Goal: Find contact information: Find contact information

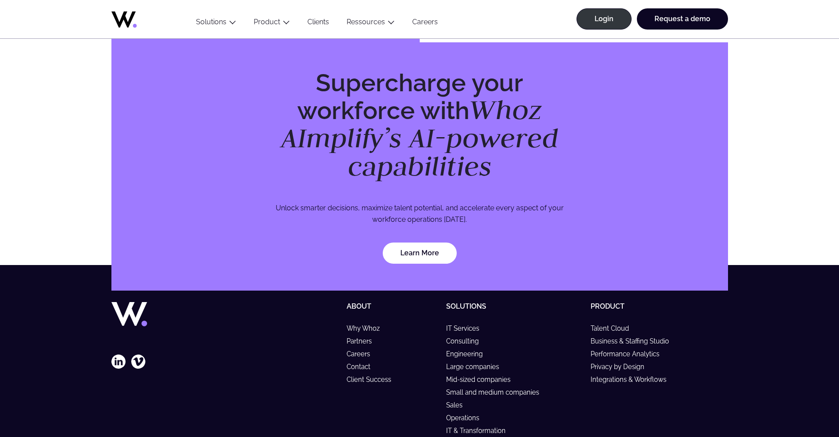
scroll to position [2535, 0]
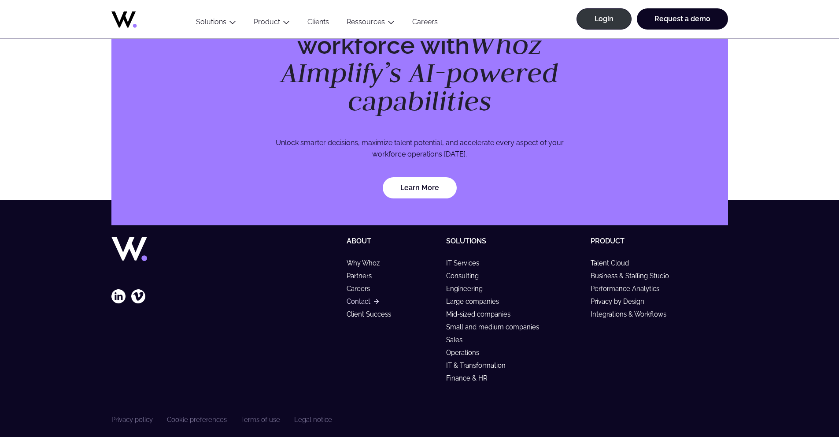
click at [356, 297] on link "Contact" at bounding box center [363, 300] width 32 height 7
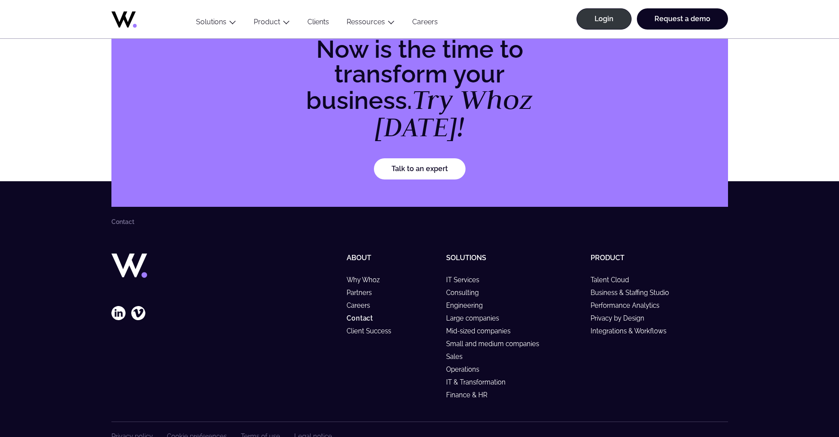
scroll to position [1055, 0]
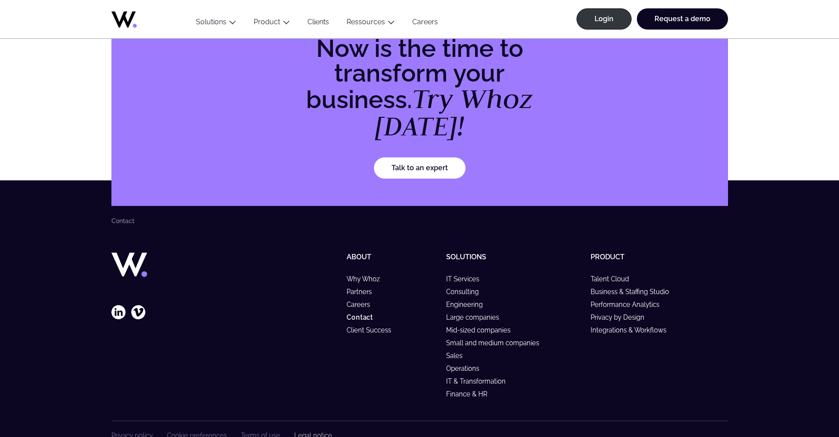
click at [307, 431] on link "Legal notice" at bounding box center [313, 434] width 38 height 7
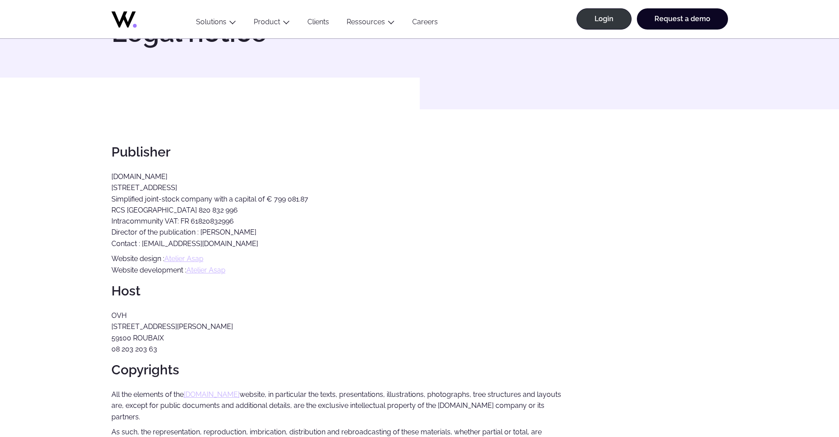
scroll to position [44, 0]
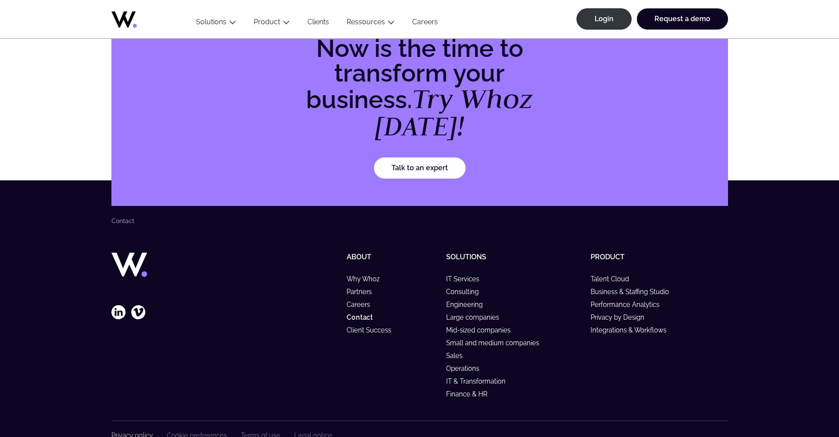
click at [126, 431] on link "Privacy policy" at bounding box center [131, 434] width 41 height 7
click at [246, 431] on link "Terms of use" at bounding box center [260, 434] width 39 height 7
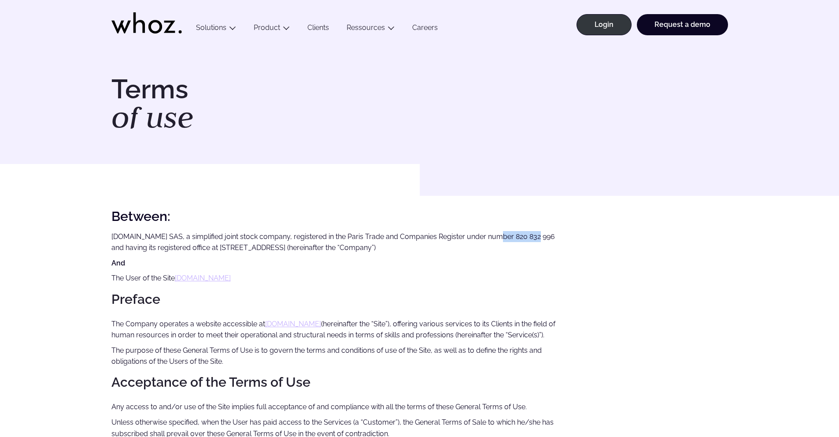
drag, startPoint x: 486, startPoint y: 235, endPoint x: 524, endPoint y: 237, distance: 38.4
click at [524, 237] on p "[DOMAIN_NAME] SAS, a simplified joint stock company, registered in the Paris Tr…" at bounding box center [336, 242] width 451 height 22
copy p "820 832 996"
click at [363, 236] on p "[DOMAIN_NAME] SAS, a simplified joint stock company, registered in the Paris Tr…" at bounding box center [336, 242] width 451 height 22
